Goal: Transaction & Acquisition: Purchase product/service

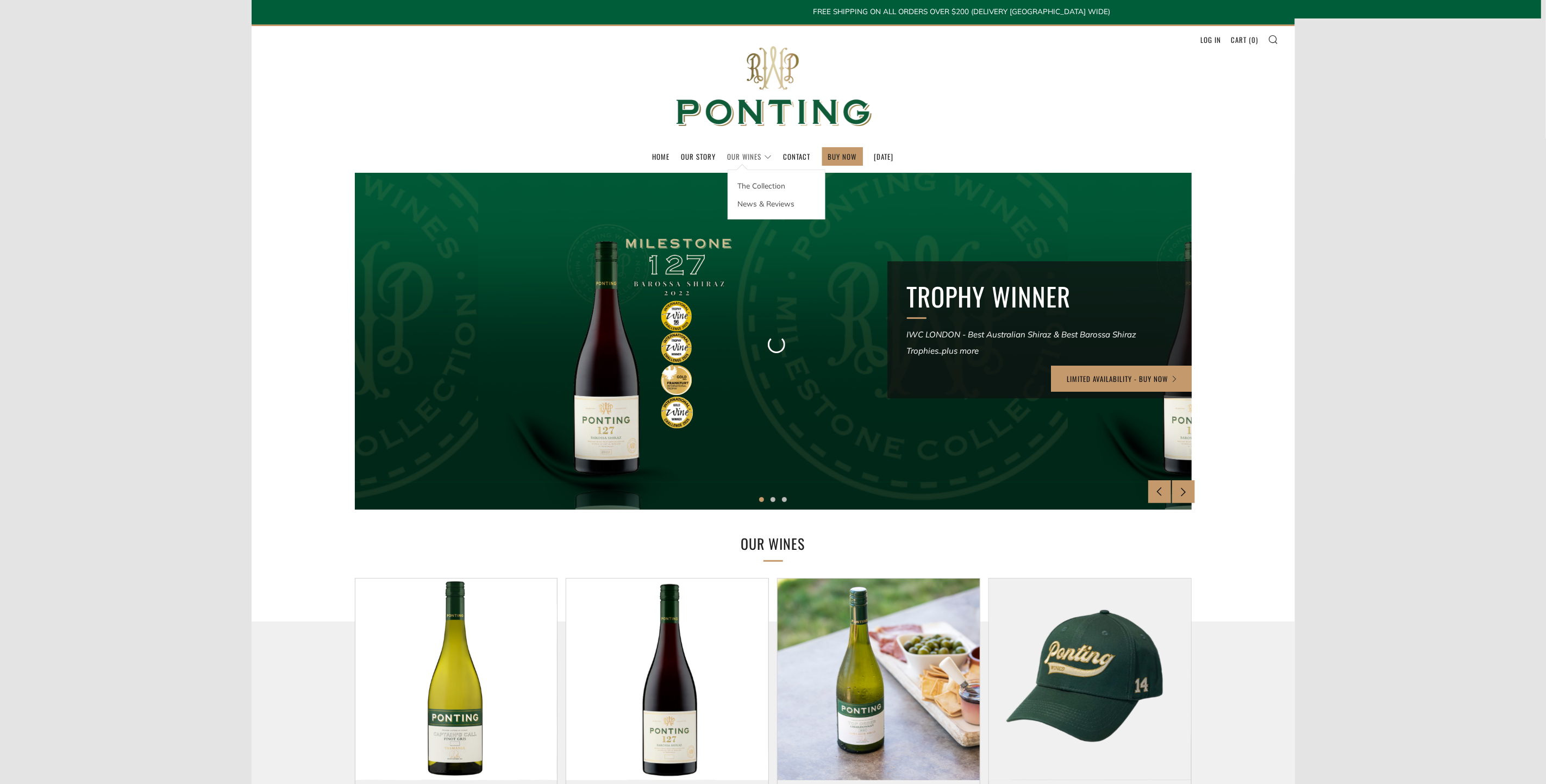
click at [737, 157] on link "Our Wines" at bounding box center [750, 156] width 44 height 17
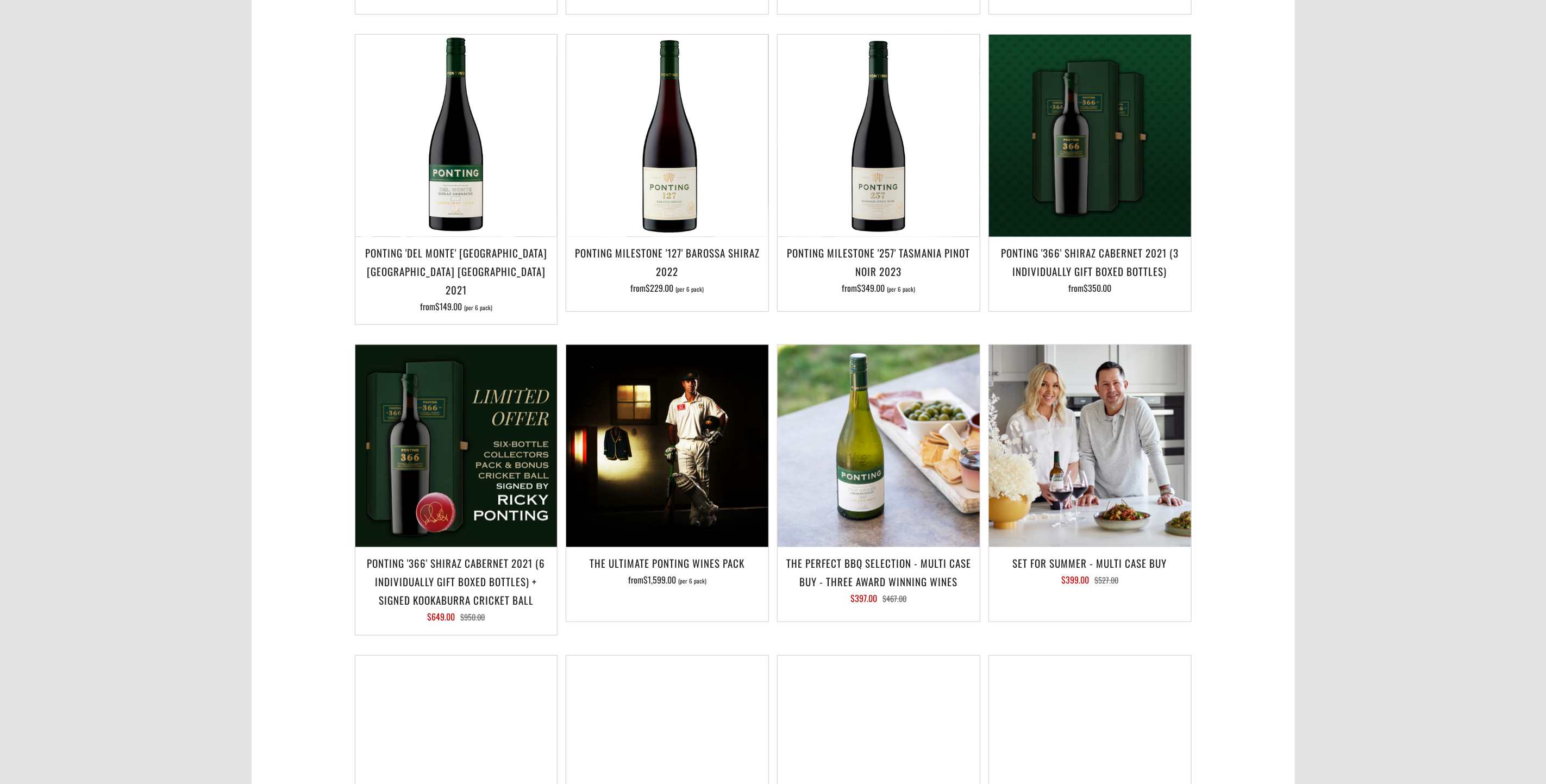
scroll to position [896, 0]
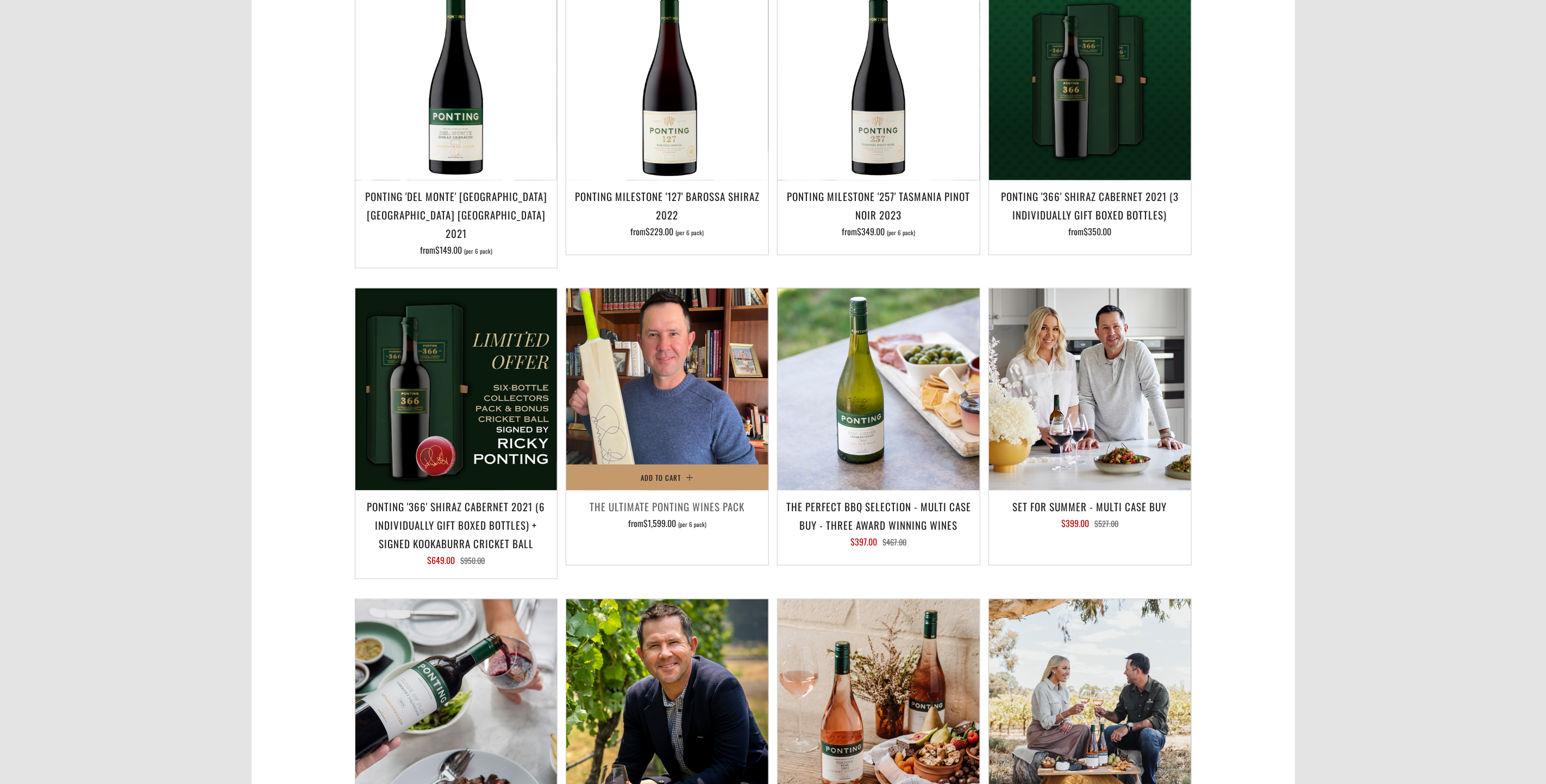
click at [667, 404] on img at bounding box center [667, 389] width 202 height 202
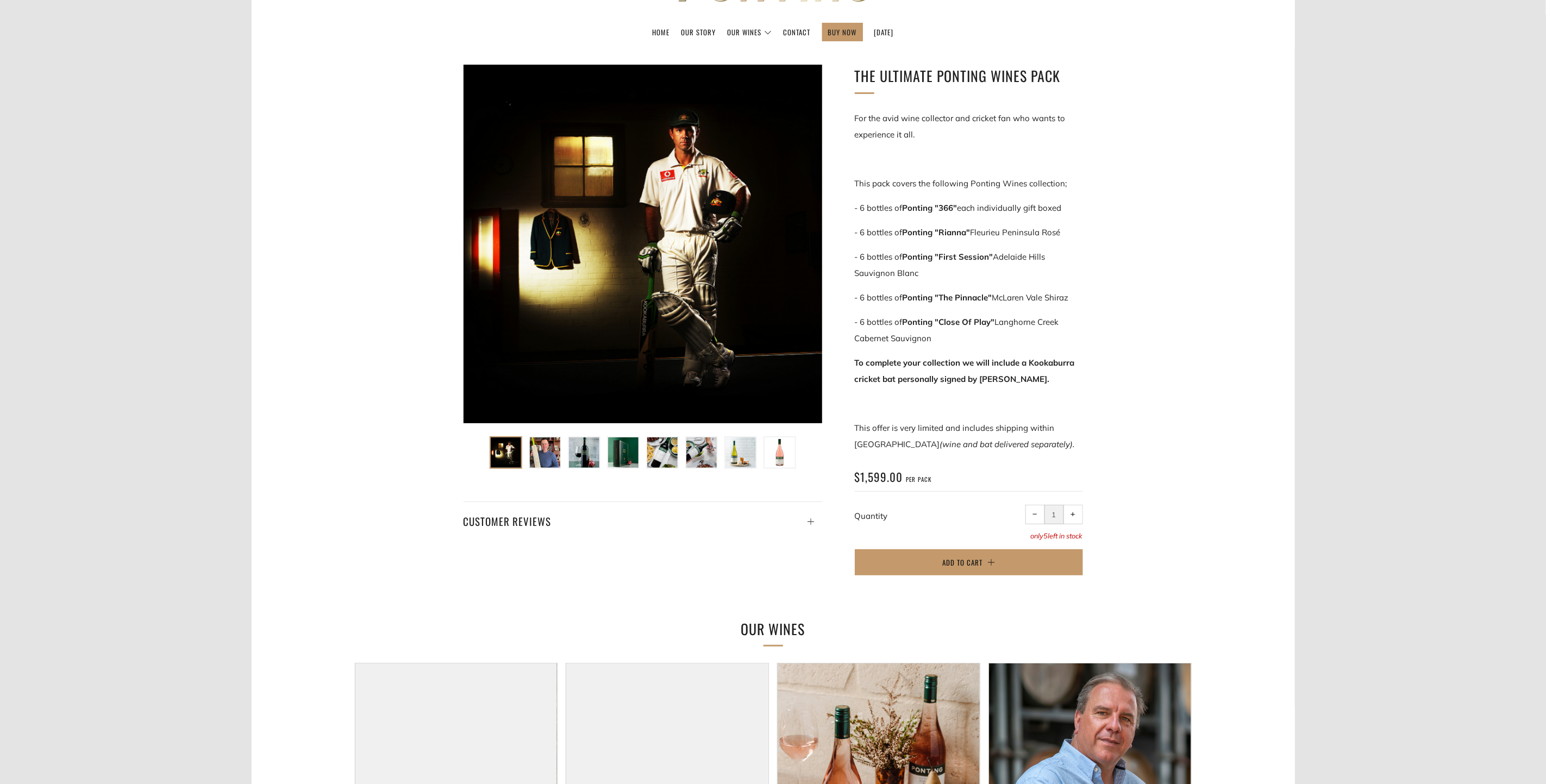
scroll to position [82, 0]
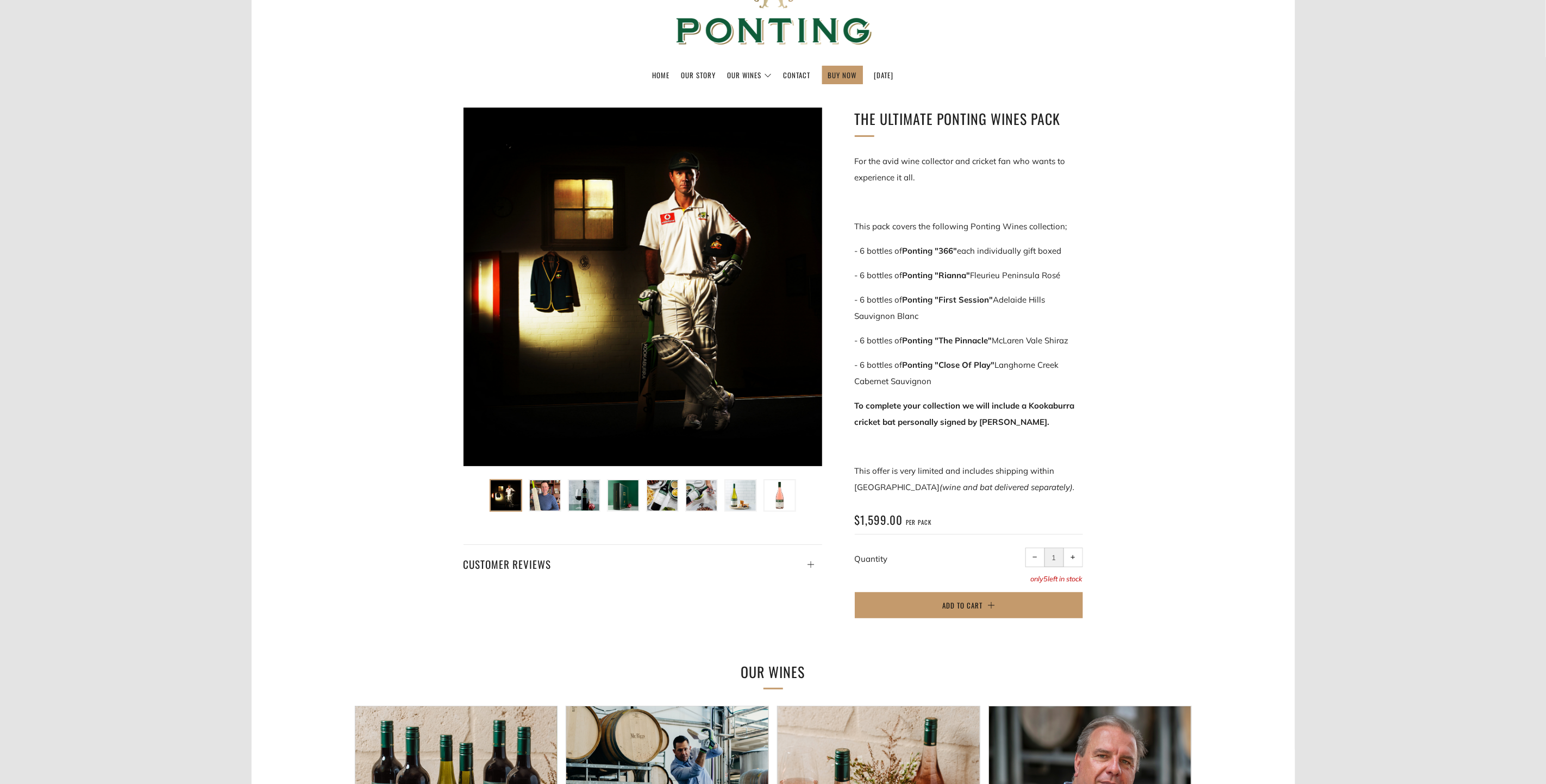
click at [626, 504] on img at bounding box center [623, 495] width 31 height 31
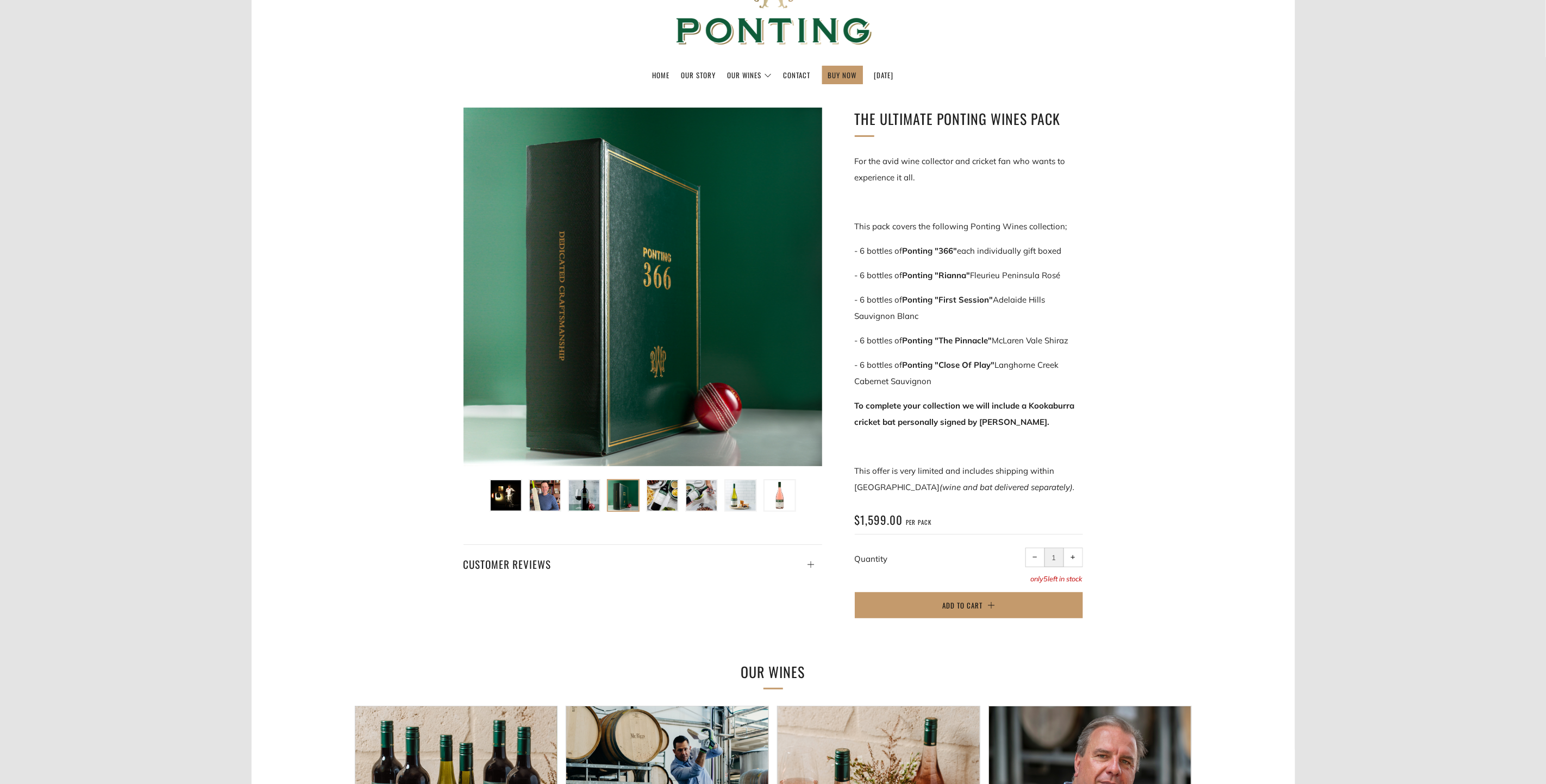
click at [667, 497] on img at bounding box center [662, 495] width 31 height 31
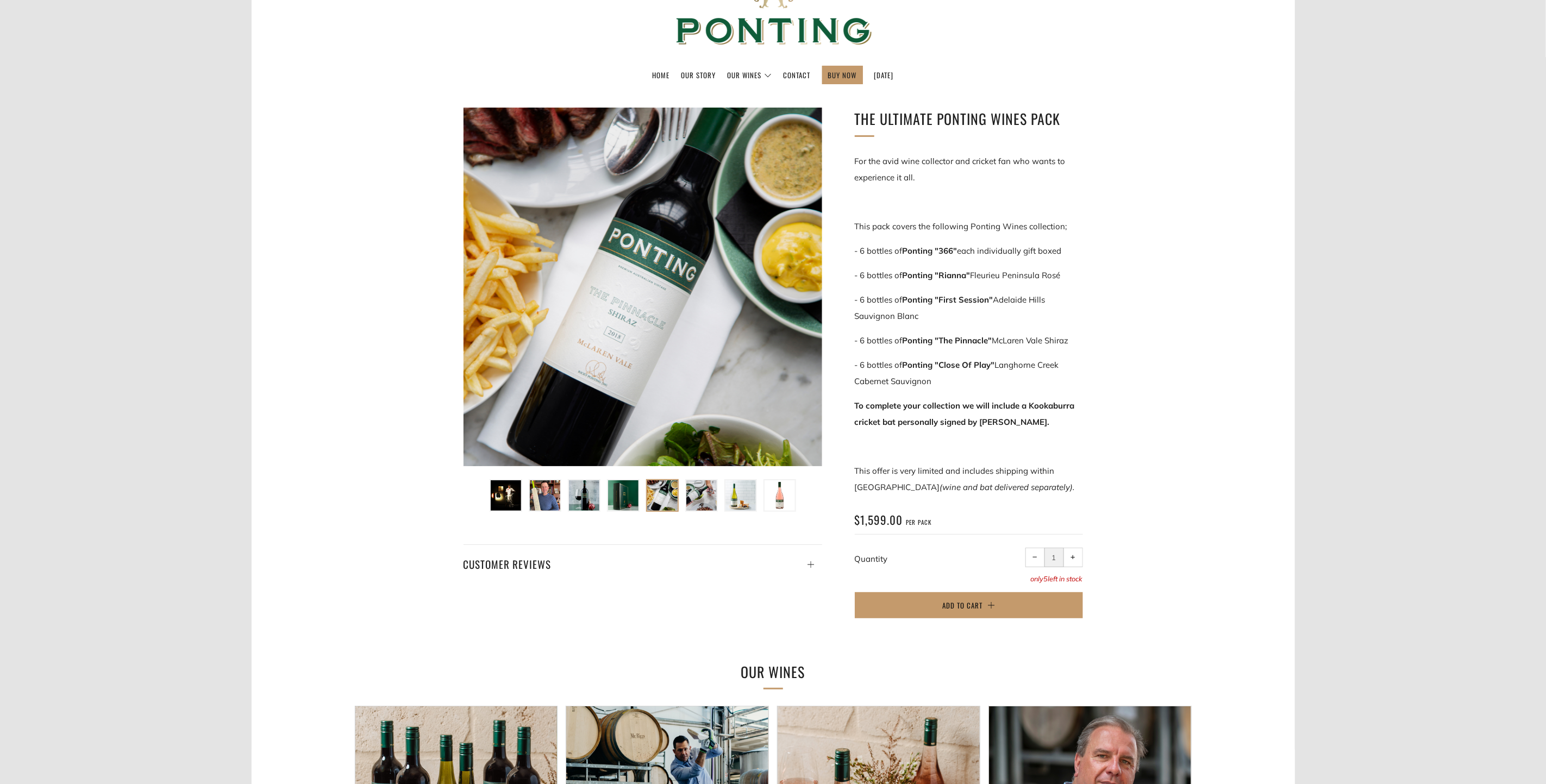
click at [626, 498] on img at bounding box center [623, 495] width 31 height 31
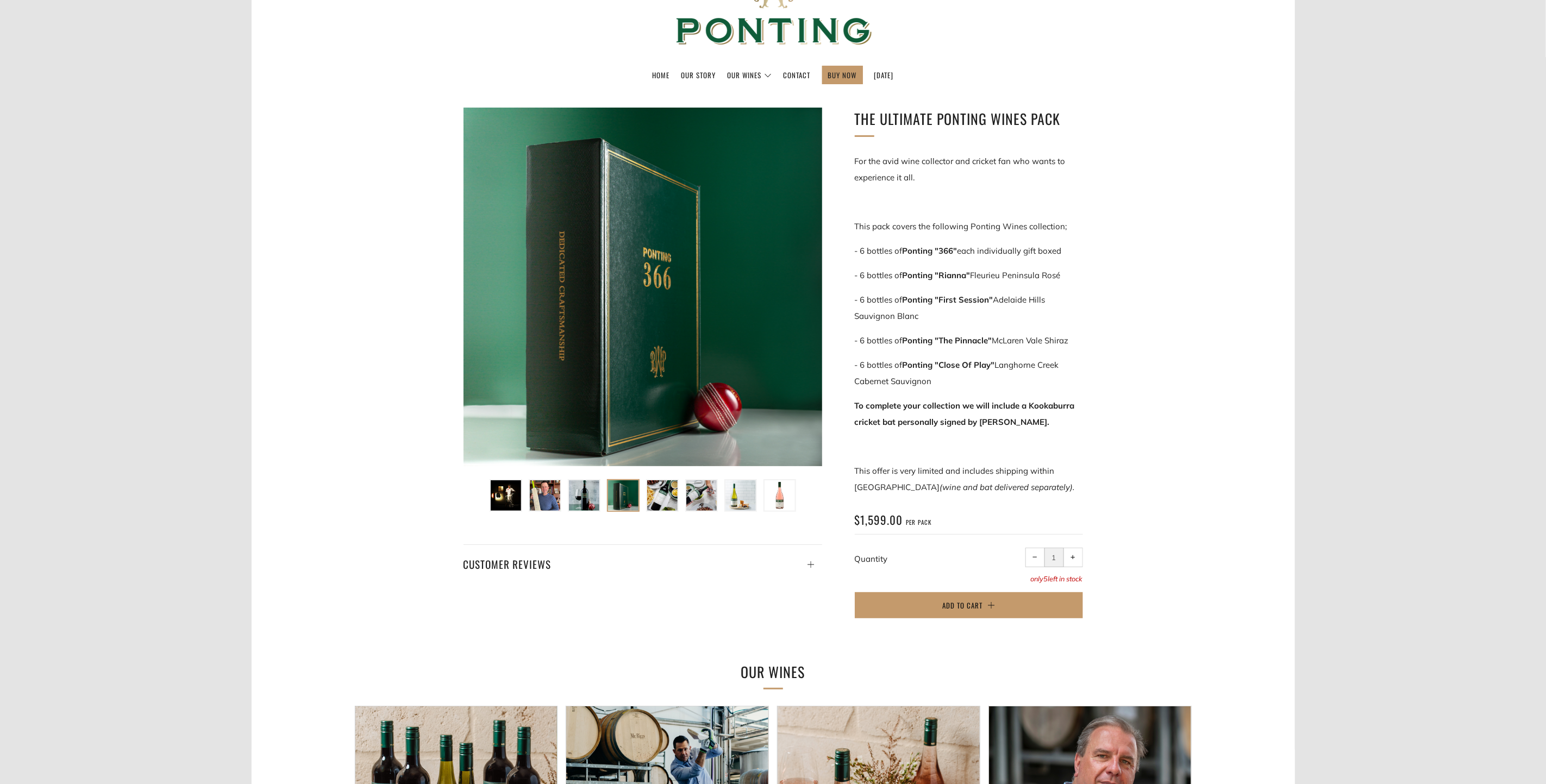
click at [582, 496] on img at bounding box center [584, 495] width 31 height 31
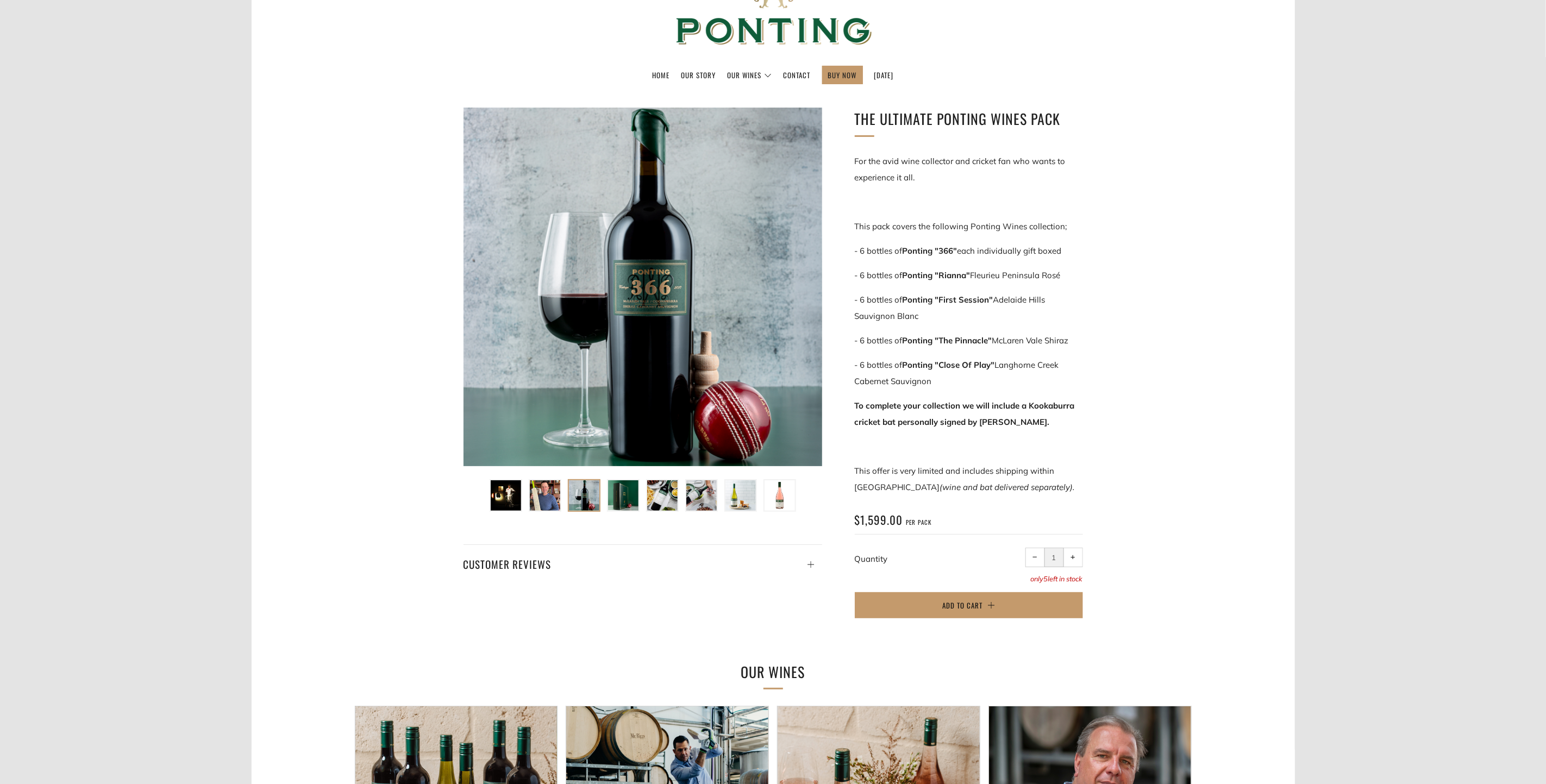
click at [553, 498] on img at bounding box center [545, 495] width 31 height 31
